Goal: Transaction & Acquisition: Purchase product/service

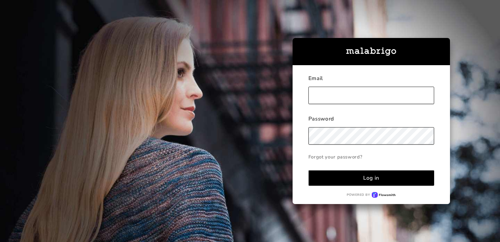
click at [326, 87] on input "text" at bounding box center [372, 95] width 126 height 17
type input "[EMAIL_ADDRESS][DOMAIN_NAME]"
click at [360, 183] on button "Log in" at bounding box center [372, 178] width 126 height 16
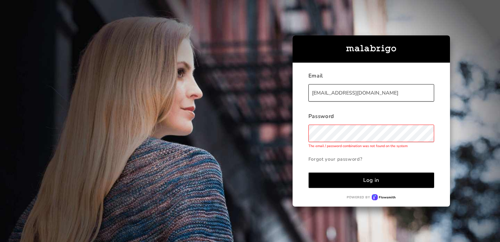
click at [326, 181] on button "Log in" at bounding box center [372, 181] width 126 height 16
click at [254, 155] on div "Email [EMAIL_ADDRESS][DOMAIN_NAME] Password The email / password combination wa…" at bounding box center [225, 121] width 450 height 242
click at [334, 175] on button "Log in" at bounding box center [372, 181] width 126 height 16
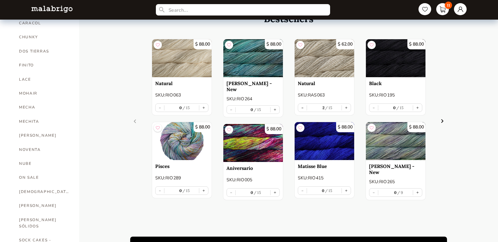
scroll to position [251, 0]
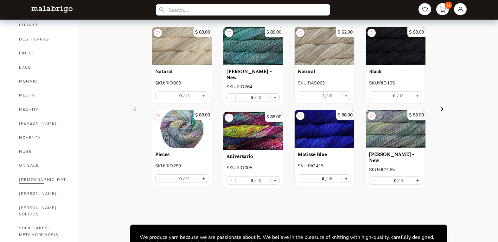
click at [29, 173] on link "[DEMOGRAPHIC_DATA]" at bounding box center [44, 180] width 51 height 14
select select "INDEX"
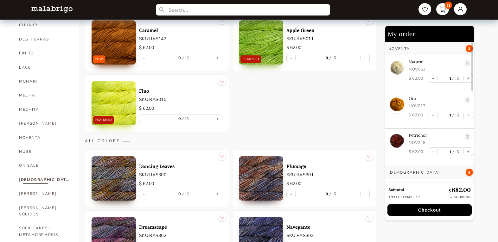
click at [19, 173] on link "[DEMOGRAPHIC_DATA]" at bounding box center [44, 180] width 51 height 14
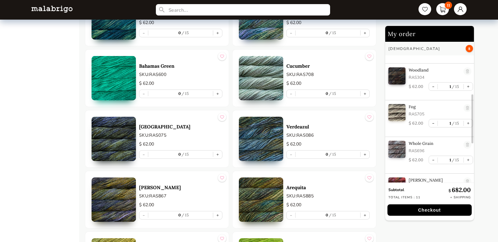
scroll to position [2069, 0]
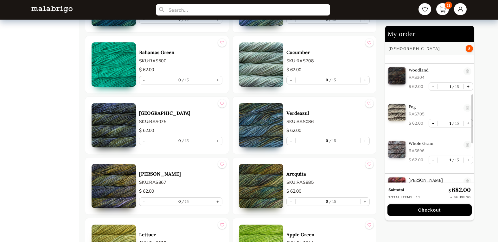
drag, startPoint x: 363, startPoint y: 82, endPoint x: 433, endPoint y: 125, distance: 82.0
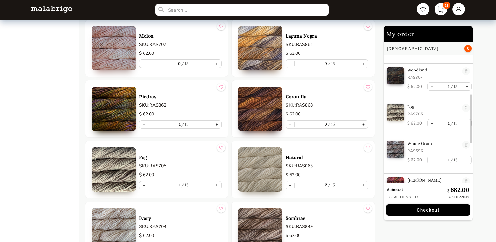
scroll to position [2397, 0]
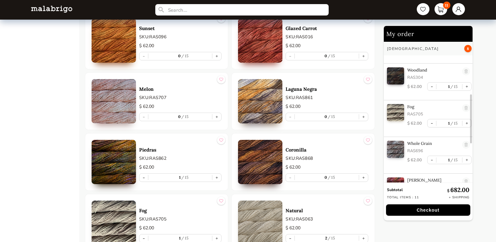
drag, startPoint x: 496, startPoint y: 174, endPoint x: 496, endPoint y: 190, distance: 15.5
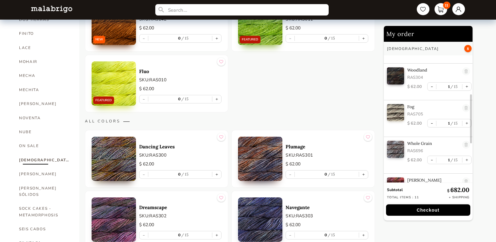
scroll to position [231, 0]
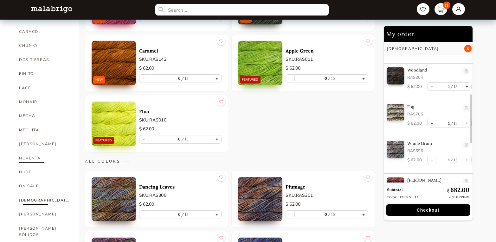
click at [30, 151] on link "NOVENTA" at bounding box center [44, 158] width 51 height 14
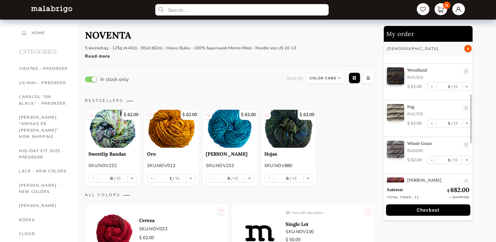
drag, startPoint x: 496, startPoint y: 37, endPoint x: 495, endPoint y: 58, distance: 20.9
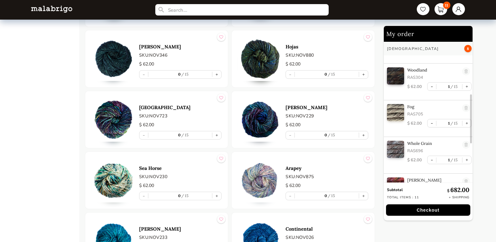
scroll to position [657, 0]
